Goal: Task Accomplishment & Management: Use online tool/utility

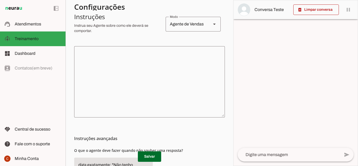
scroll to position [82, 0]
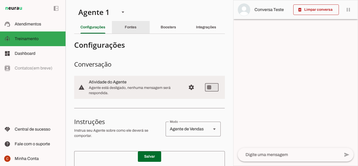
click at [130, 23] on div "Fontes" at bounding box center [131, 27] width 12 height 13
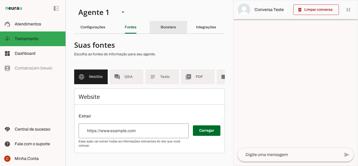
click at [161, 27] on div "Boosters" at bounding box center [168, 27] width 15 height 13
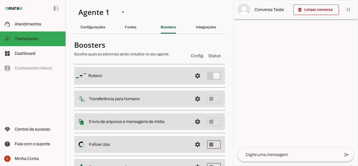
drag, startPoint x: 185, startPoint y: 74, endPoint x: 193, endPoint y: 78, distance: 8.1
click at [187, 74] on md-item "settings Roteiro" at bounding box center [149, 75] width 151 height 17
click at [193, 78] on span at bounding box center [197, 75] width 13 height 13
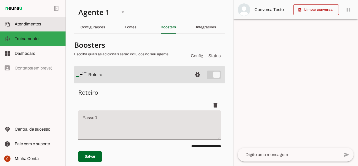
click at [39, 24] on span "Atendimentos" at bounding box center [28, 24] width 26 height 4
